Goal: Task Accomplishment & Management: Complete application form

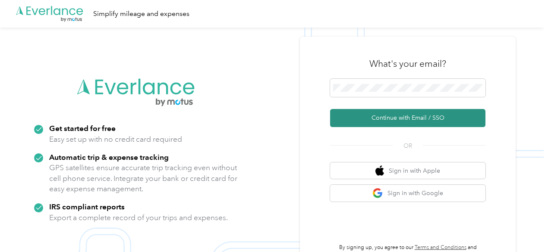
click at [398, 120] on button "Continue with Email / SSO" at bounding box center [407, 118] width 155 height 18
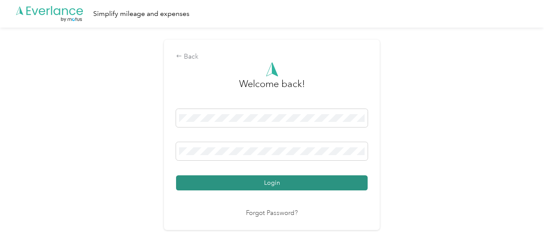
click at [271, 184] on button "Login" at bounding box center [272, 183] width 192 height 15
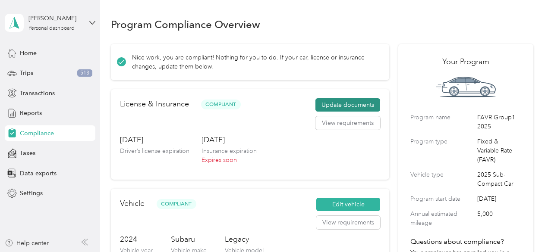
click at [341, 106] on button "Update documents" at bounding box center [347, 105] width 65 height 14
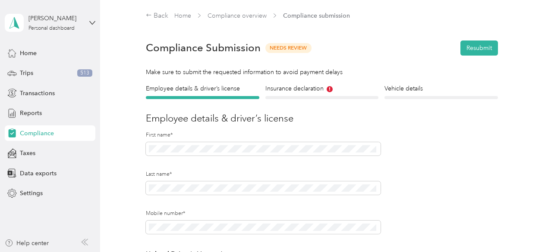
click at [302, 95] on div "Insurance declaration Insurance" at bounding box center [321, 91] width 113 height 15
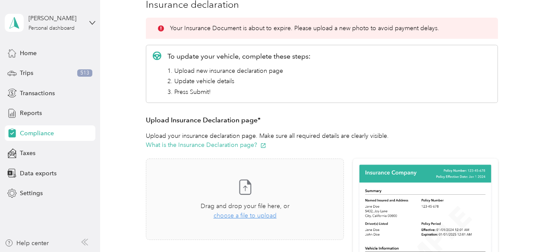
scroll to position [129, 0]
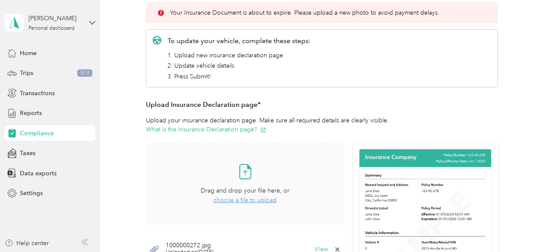
click at [245, 200] on span "choose a file to upload" at bounding box center [245, 200] width 63 height 7
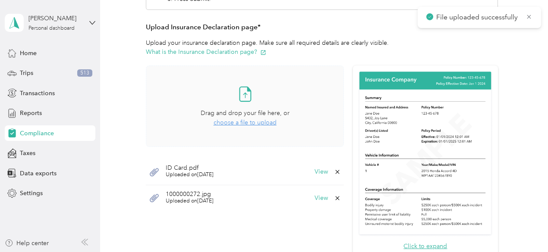
scroll to position [216, 0]
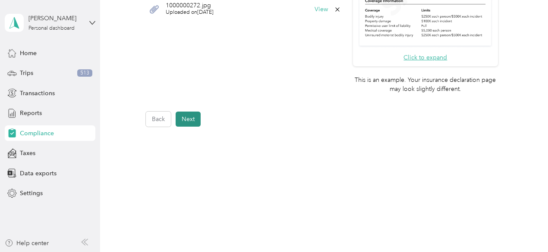
click at [192, 118] on button "Next" at bounding box center [188, 119] width 25 height 15
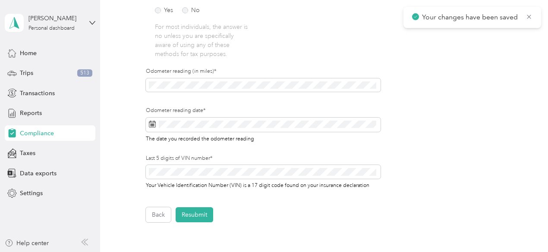
scroll to position [270, 0]
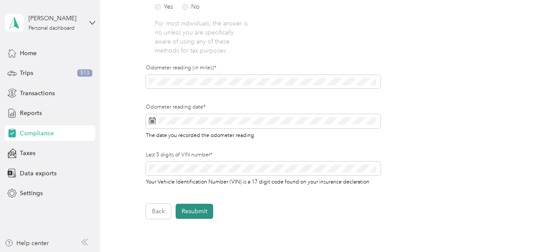
click at [191, 212] on button "Resubmit" at bounding box center [195, 211] width 38 height 15
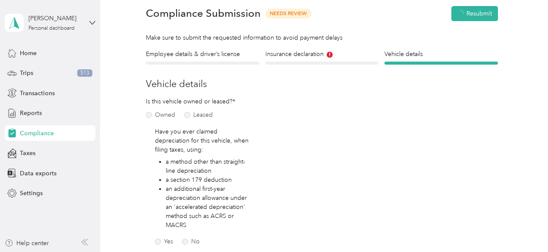
scroll to position [11, 0]
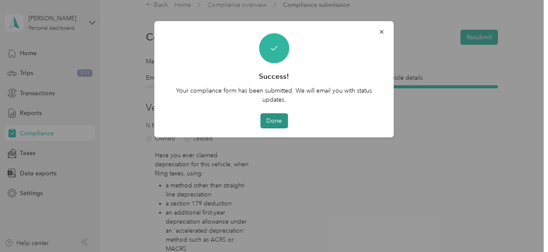
click at [277, 119] on button "Done" at bounding box center [274, 120] width 28 height 15
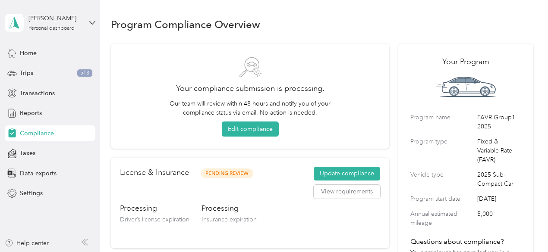
click at [89, 25] on div "[PERSON_NAME] Personal dashboard" at bounding box center [50, 23] width 91 height 30
click at [54, 71] on div "Log out" at bounding box center [96, 70] width 170 height 15
